Goal: Task Accomplishment & Management: Manage account settings

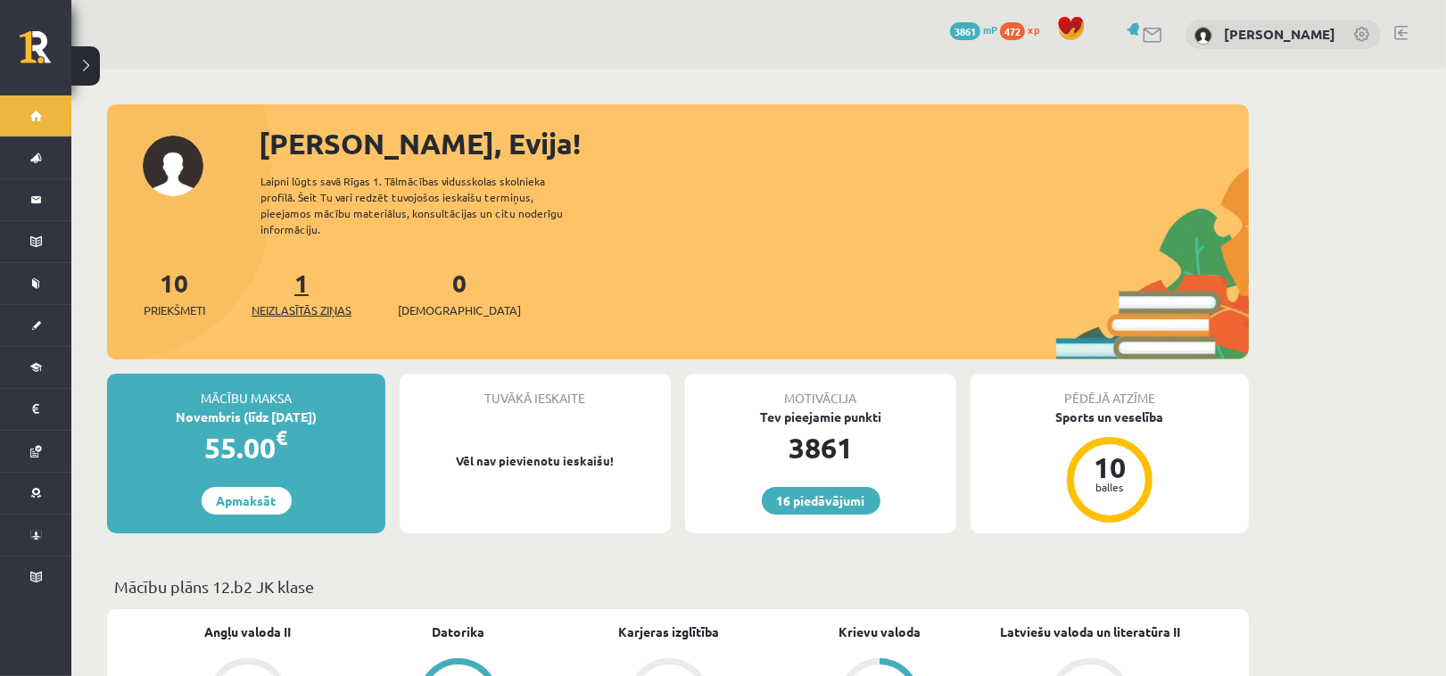
click at [303, 302] on span "Neizlasītās ziņas" at bounding box center [302, 311] width 100 height 18
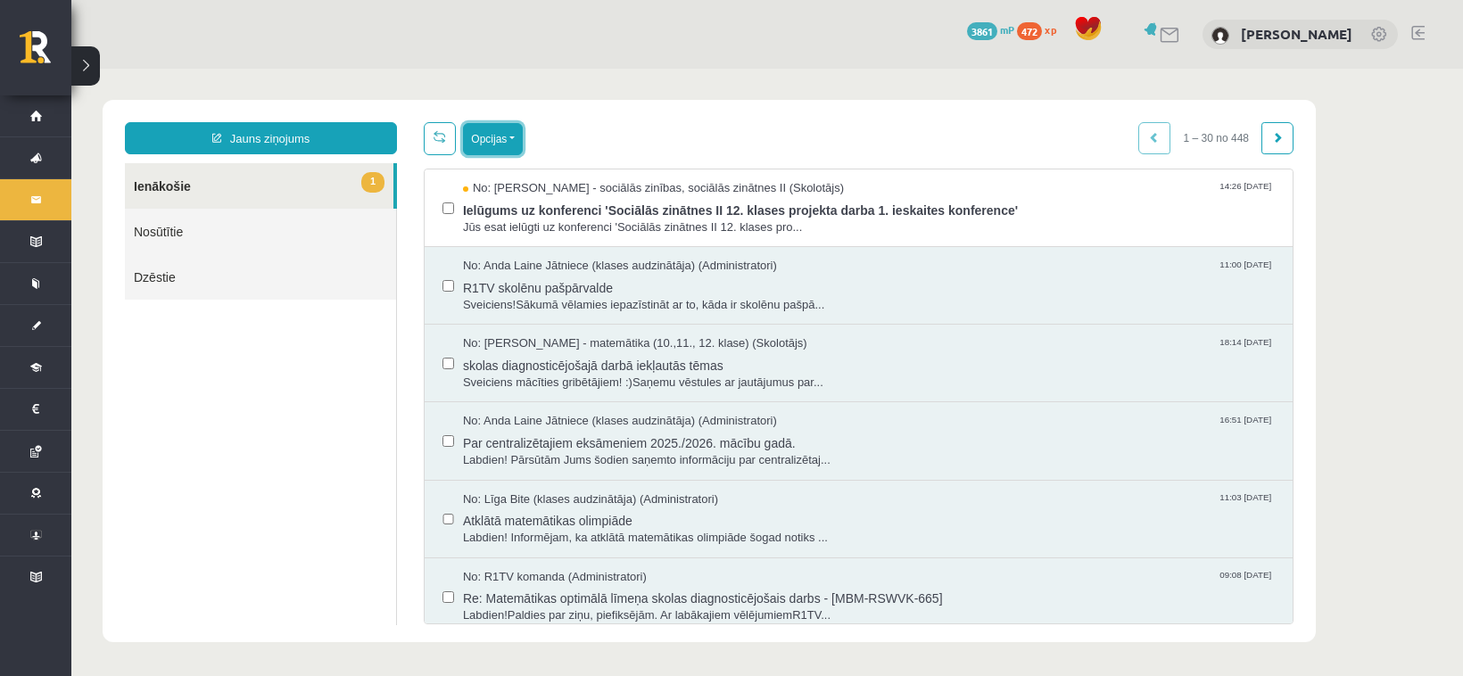
click at [508, 136] on button "Opcijas" at bounding box center [493, 139] width 60 height 32
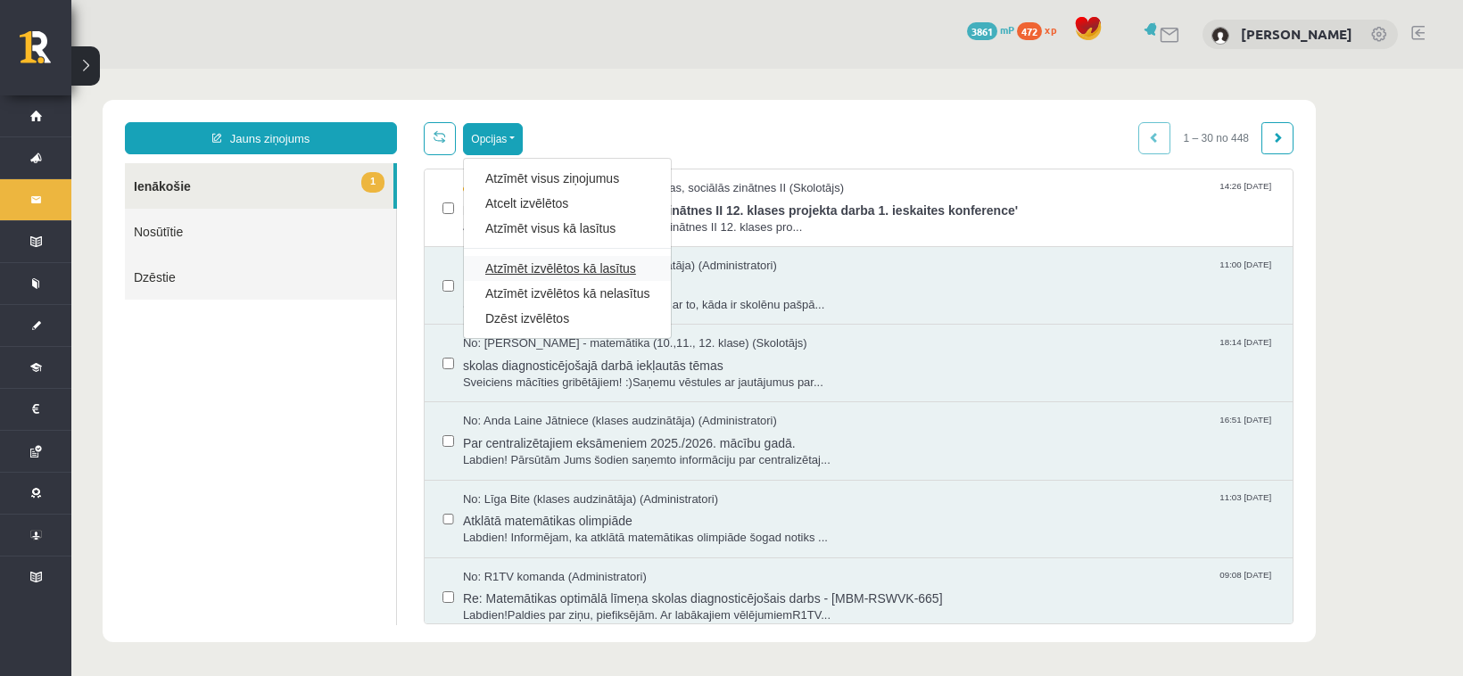
click at [563, 269] on link "Atzīmēt izvēlētos kā lasītus" at bounding box center [567, 269] width 164 height 18
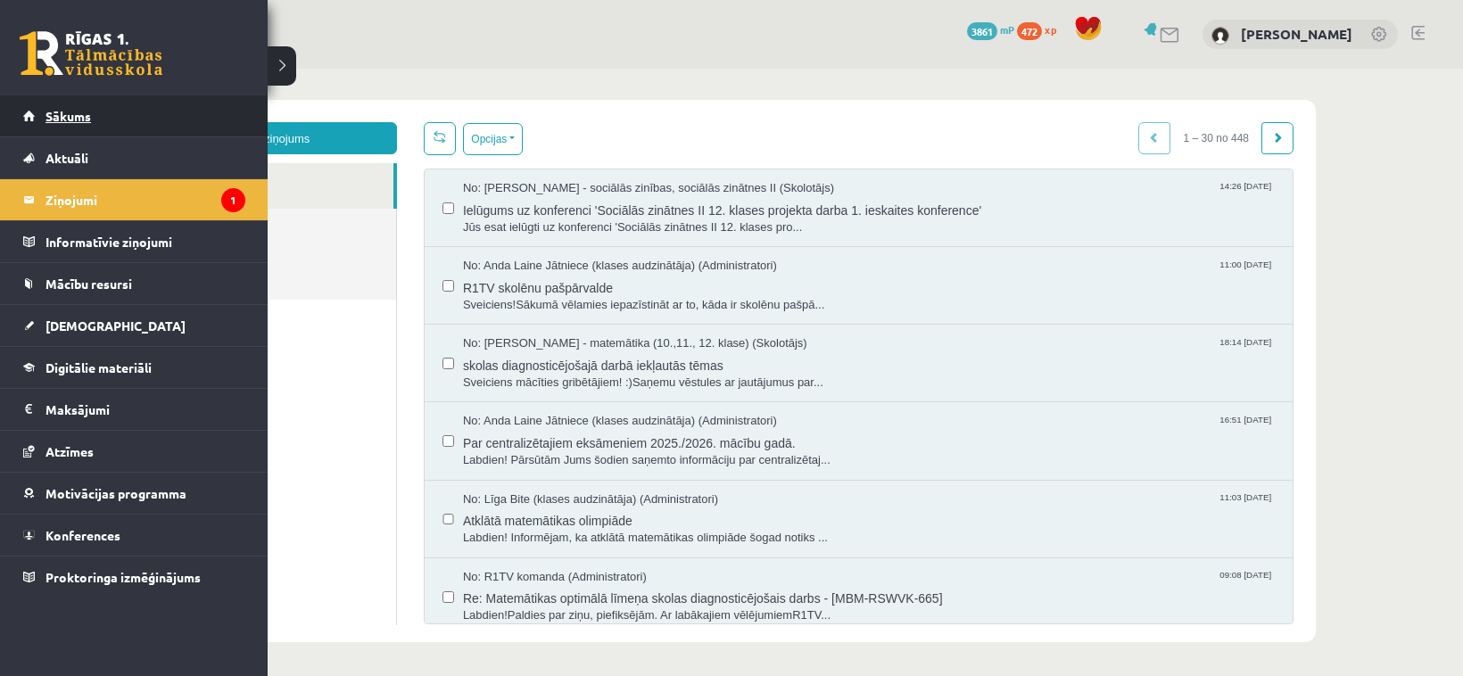
click at [70, 112] on span "Sākums" at bounding box center [67, 116] width 45 height 16
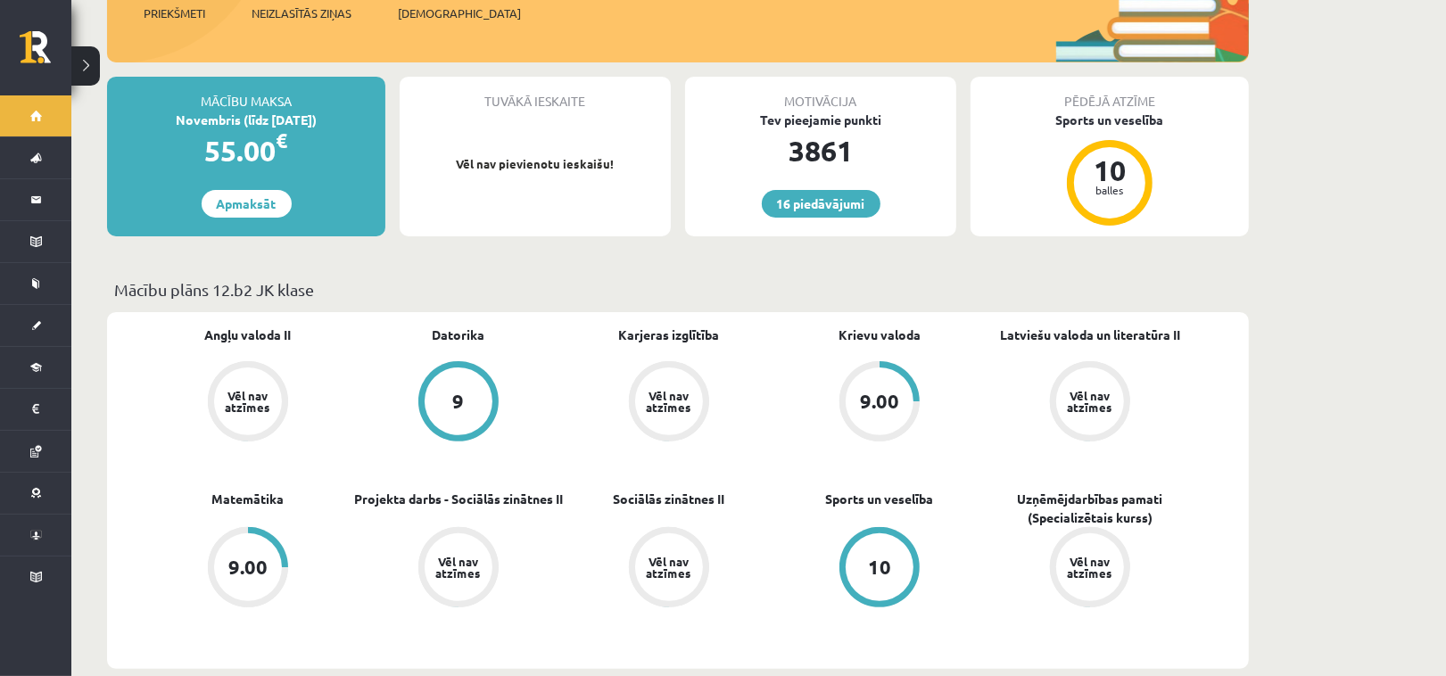
scroll to position [148, 0]
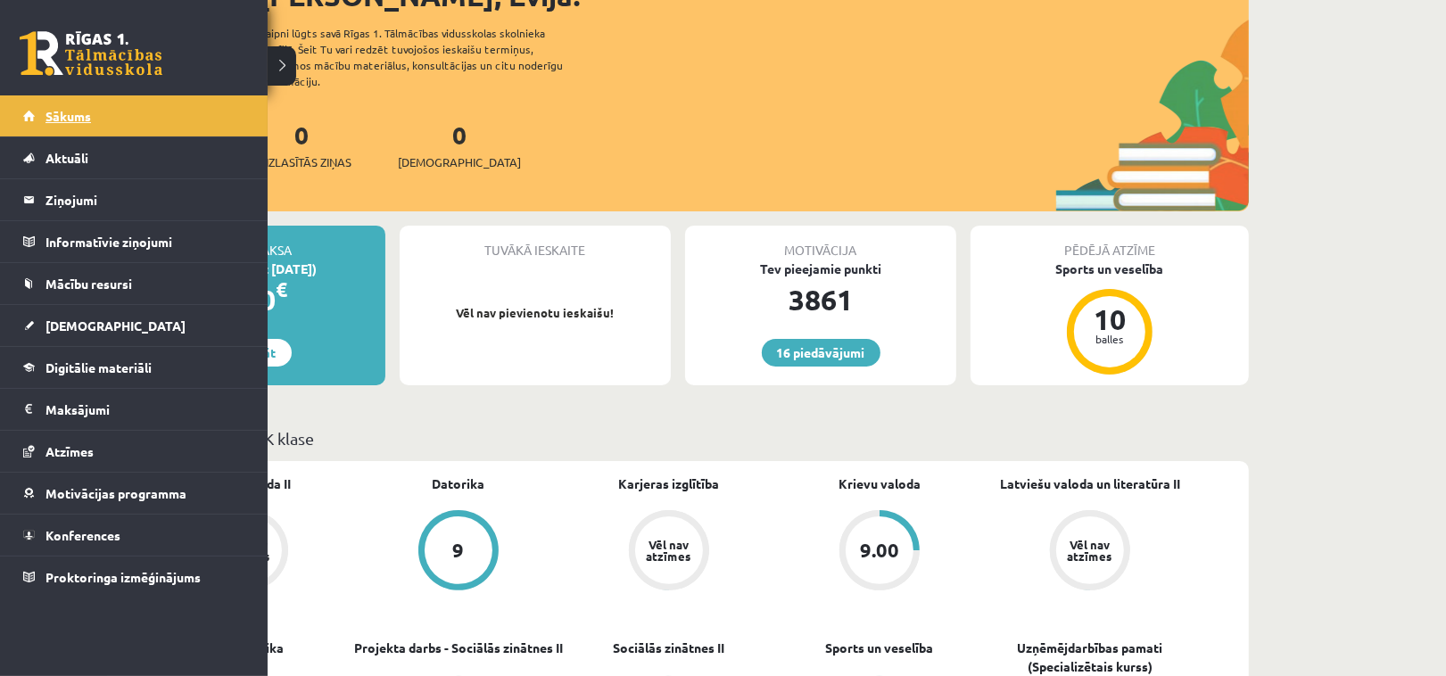
click at [61, 110] on span "Sākums" at bounding box center [67, 116] width 45 height 16
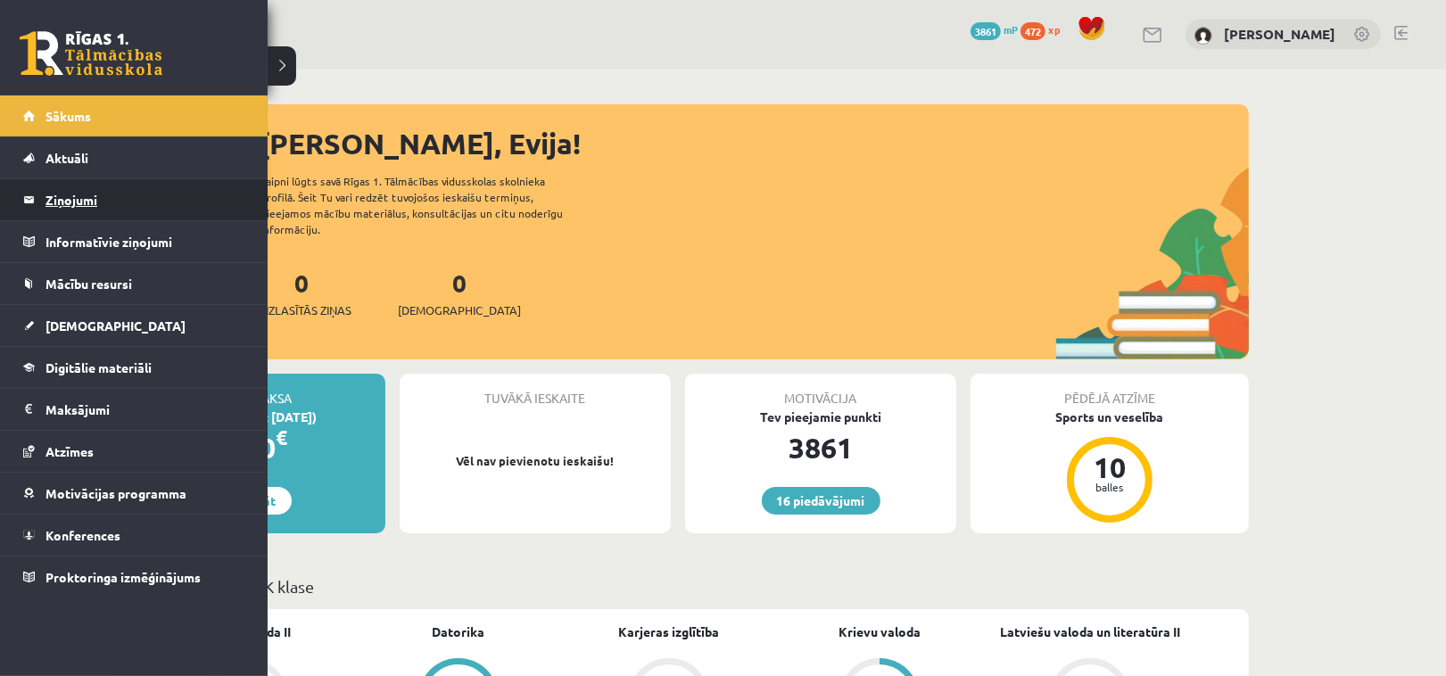
click at [72, 196] on legend "Ziņojumi 0" at bounding box center [145, 199] width 200 height 41
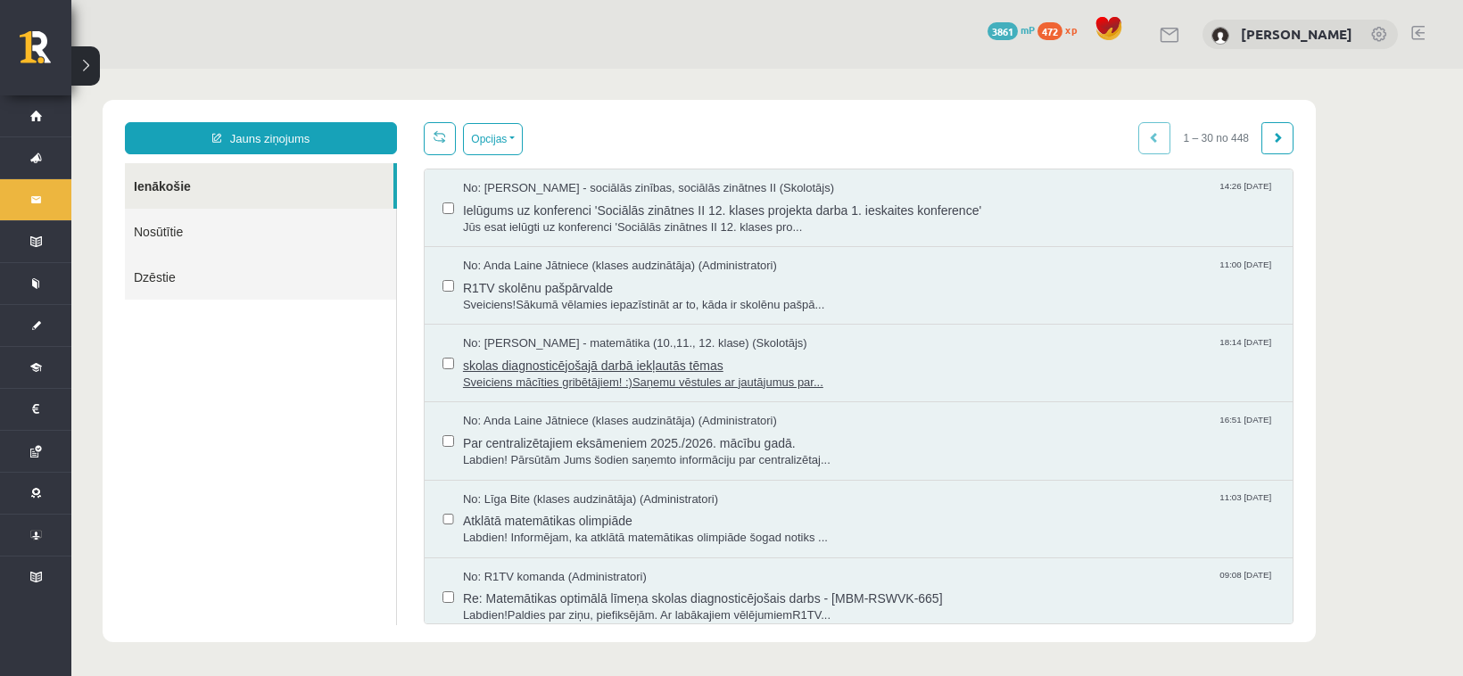
click at [608, 367] on span "skolas diagnosticējošajā darbā iekļautās tēmas" at bounding box center [869, 363] width 812 height 22
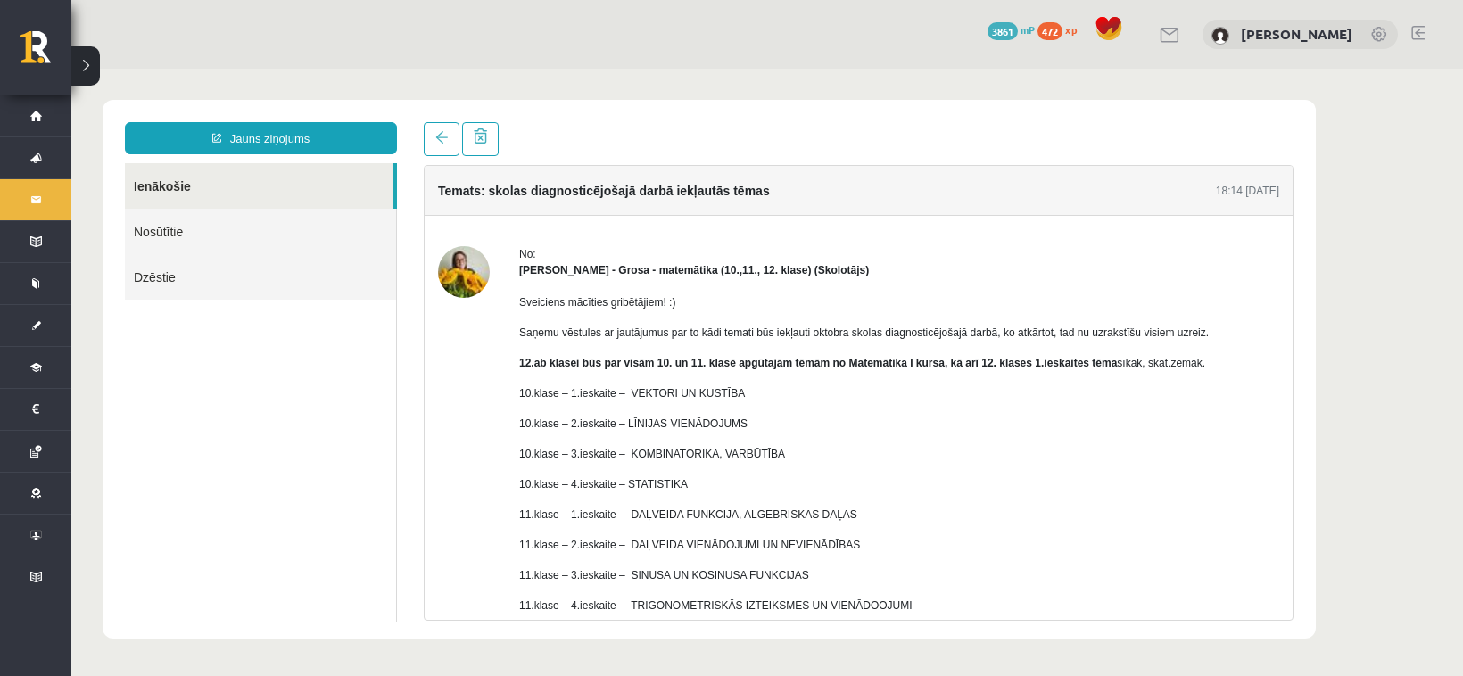
scroll to position [148, 0]
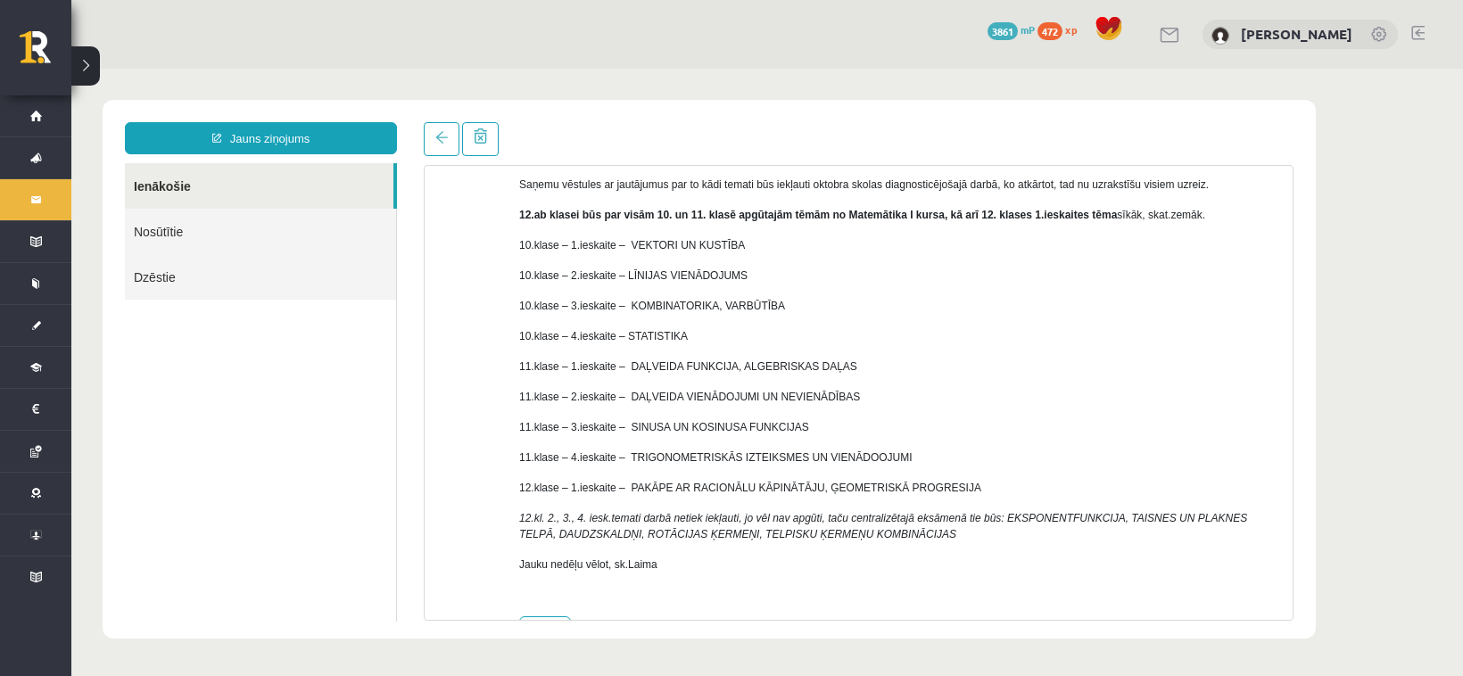
click at [1417, 37] on link at bounding box center [1417, 33] width 13 height 14
